Goal: Task Accomplishment & Management: Manage account settings

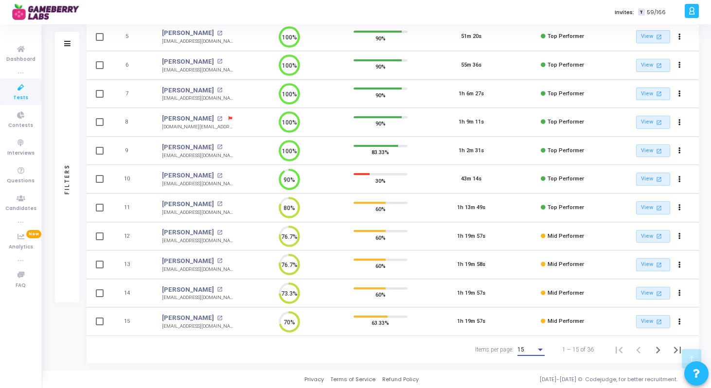
click at [533, 348] on div "15" at bounding box center [526, 350] width 18 height 7
click at [523, 342] on span "50" at bounding box center [531, 345] width 27 height 18
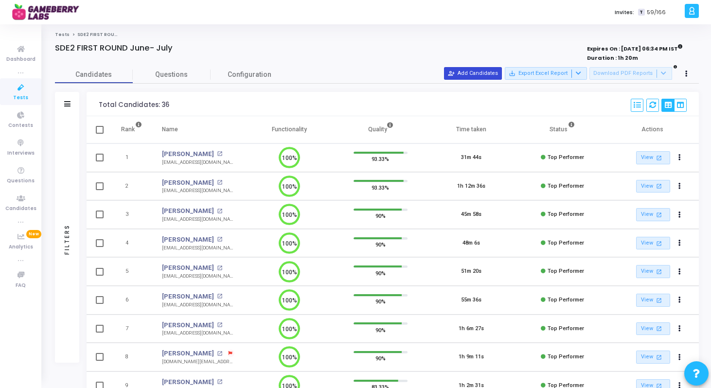
click at [479, 75] on button "person_add_alt Add Candidates" at bounding box center [473, 73] width 58 height 13
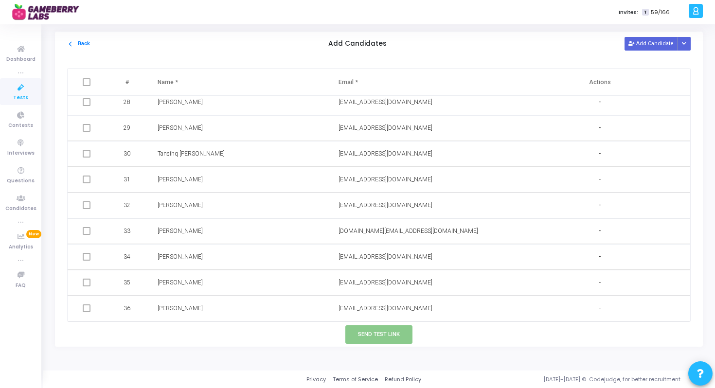
click at [57, 16] on img at bounding box center [48, 11] width 73 height 19
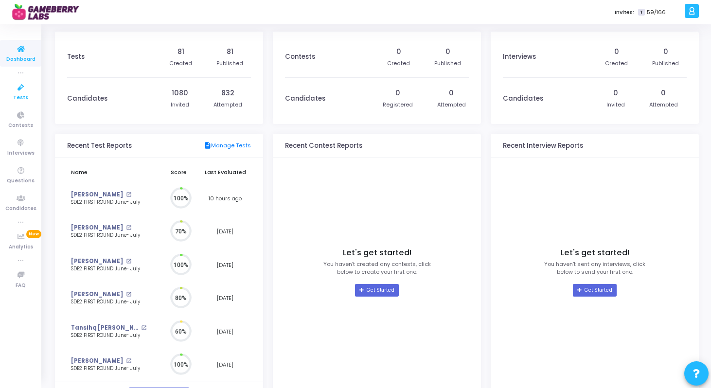
scroll to position [21, 10]
click at [17, 88] on icon at bounding box center [21, 88] width 20 height 12
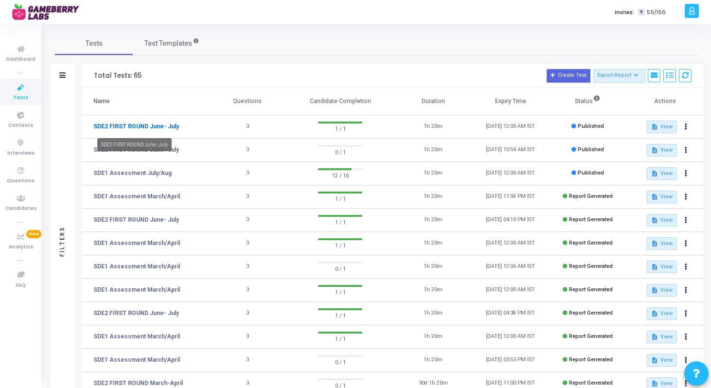
click at [143, 129] on link "SDE2 FIRST ROUND June- July" at bounding box center [136, 126] width 86 height 9
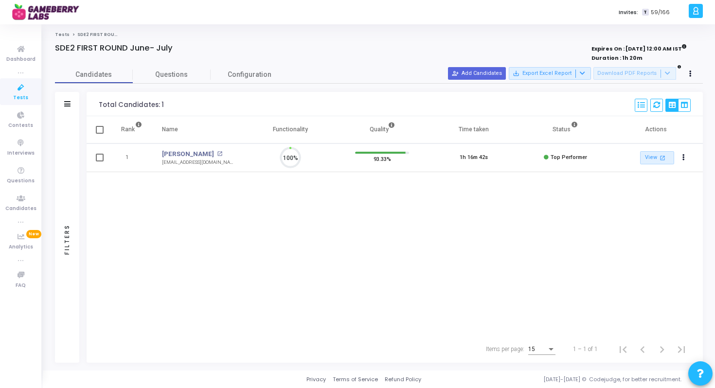
scroll to position [20, 25]
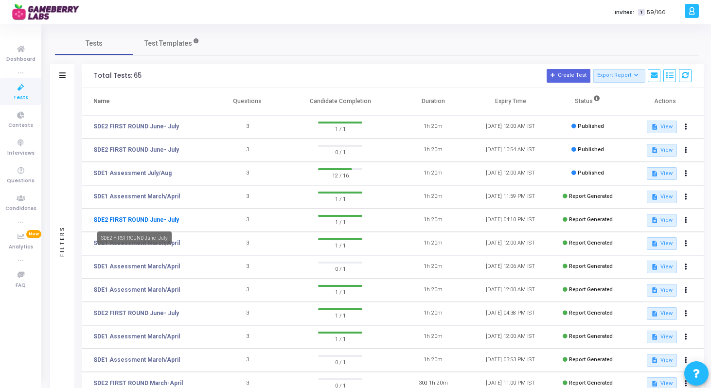
click at [157, 219] on link "SDE2 FIRST ROUND June- July" at bounding box center [136, 219] width 86 height 9
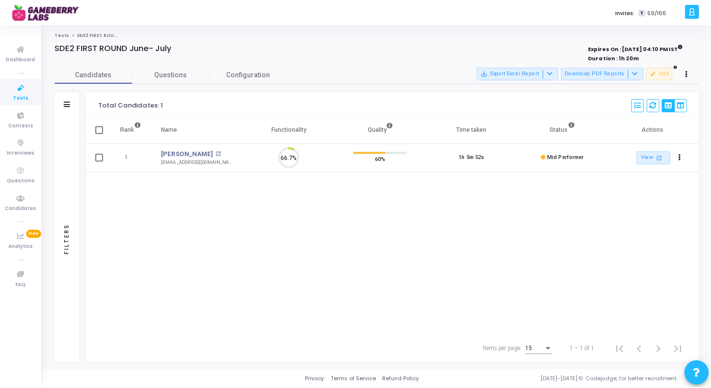
scroll to position [20, 25]
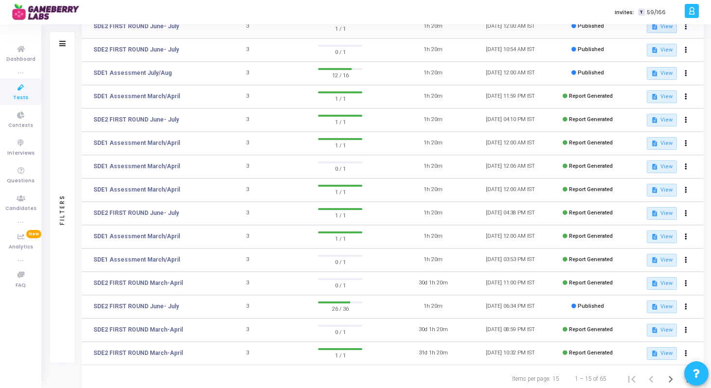
scroll to position [129, 0]
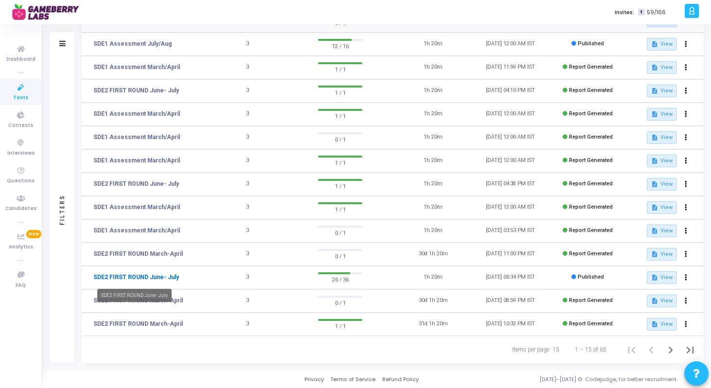
click at [135, 276] on link "SDE2 FIRST ROUND June- July" at bounding box center [136, 277] width 86 height 9
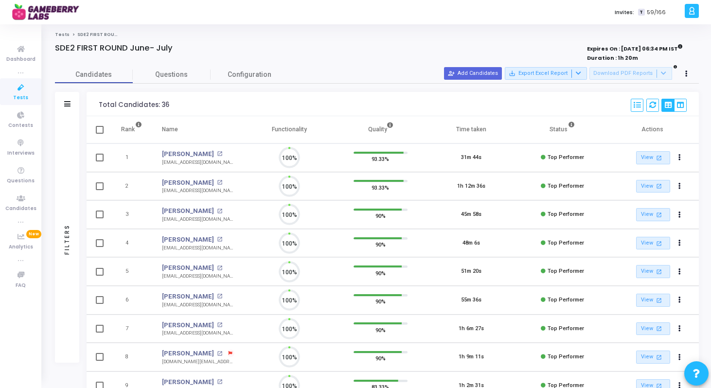
scroll to position [20, 25]
